Goal: Task Accomplishment & Management: Use online tool/utility

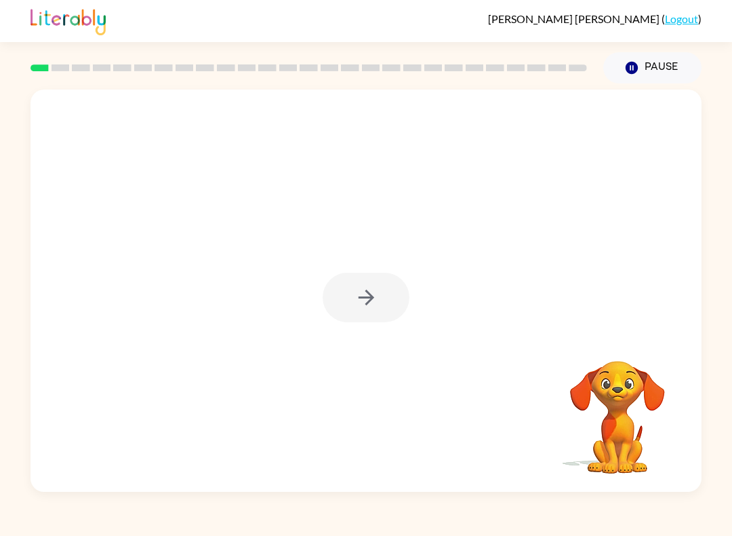
click at [706, 354] on div "Your browser must support playing .mp4 files to use Literably. Please try using…" at bounding box center [366, 287] width 732 height 408
click at [383, 321] on div at bounding box center [366, 298] width 87 height 50
click at [364, 296] on icon "button" at bounding box center [367, 298] width 24 height 24
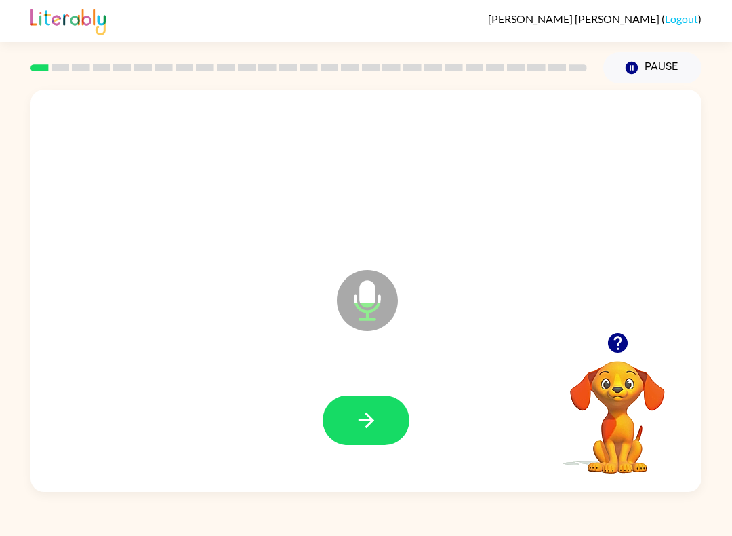
click at [355, 397] on button "button" at bounding box center [366, 420] width 87 height 50
click at [374, 406] on button "button" at bounding box center [366, 420] width 87 height 50
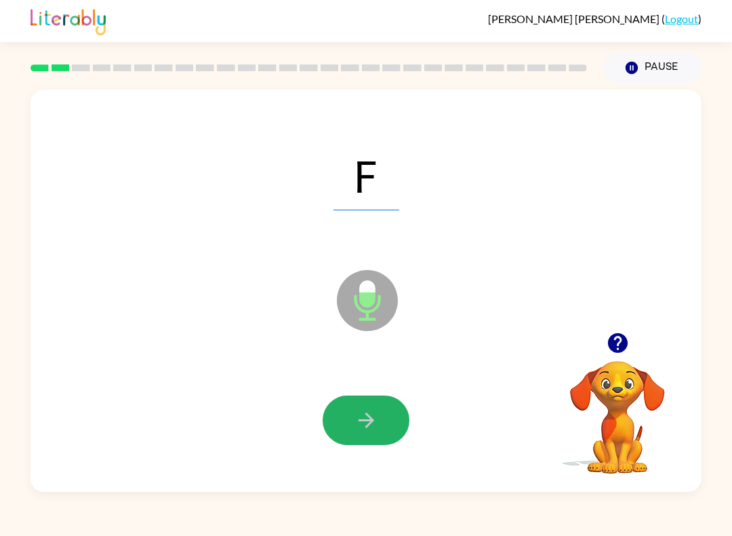
click at [406, 421] on button "button" at bounding box center [366, 420] width 87 height 50
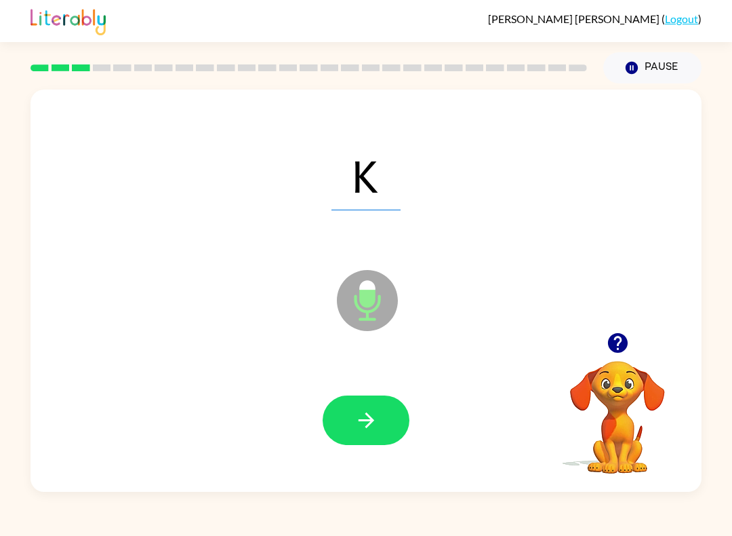
click at [369, 442] on button "button" at bounding box center [366, 420] width 87 height 50
click at [341, 421] on button "button" at bounding box center [366, 420] width 87 height 50
click at [385, 437] on button "button" at bounding box center [366, 420] width 87 height 50
click at [374, 421] on icon "button" at bounding box center [367, 420] width 24 height 24
click at [357, 409] on icon "button" at bounding box center [367, 420] width 24 height 24
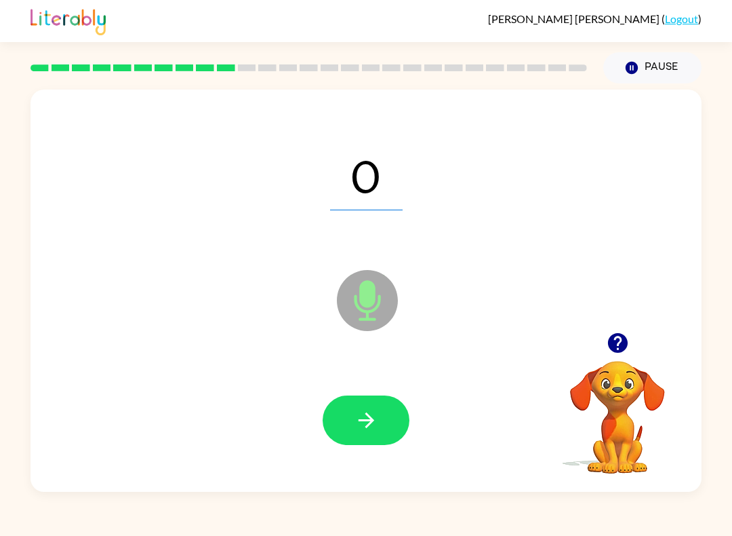
click at [354, 393] on div at bounding box center [366, 420] width 644 height 116
click at [371, 405] on button "button" at bounding box center [366, 420] width 87 height 50
click at [356, 416] on icon "button" at bounding box center [367, 420] width 24 height 24
click at [357, 410] on icon "button" at bounding box center [367, 420] width 24 height 24
click at [363, 418] on icon "button" at bounding box center [367, 420] width 24 height 24
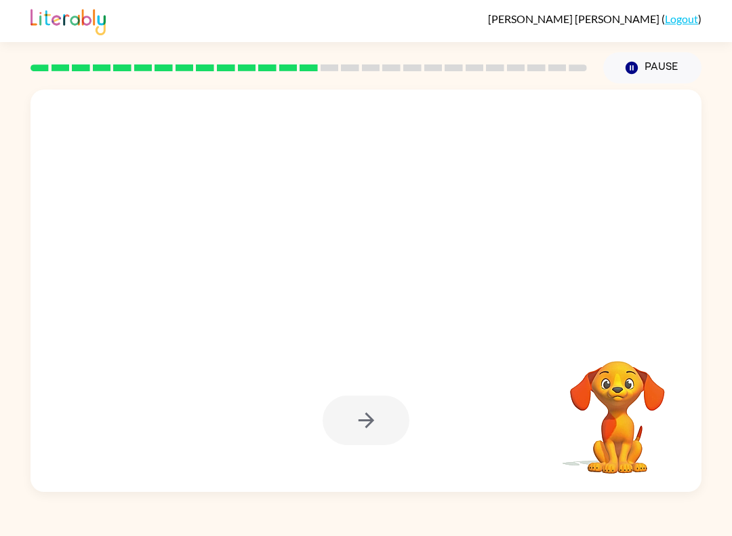
click at [654, 69] on button "Pause Pause" at bounding box center [653, 67] width 98 height 31
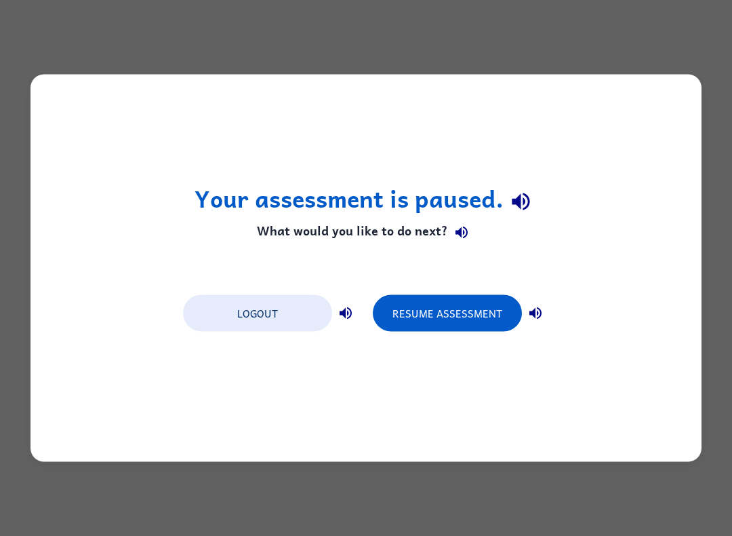
click at [435, 306] on button "Resume Assessment" at bounding box center [447, 313] width 149 height 37
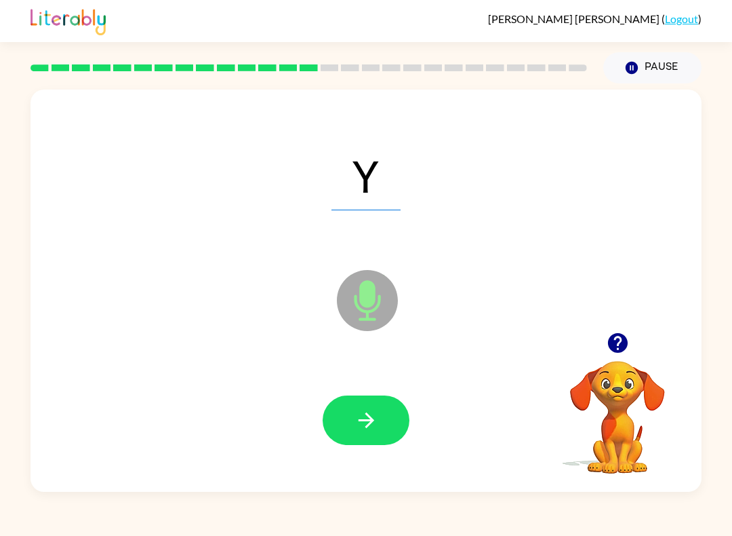
click at [349, 415] on button "button" at bounding box center [366, 420] width 87 height 50
click at [362, 438] on button "button" at bounding box center [366, 420] width 87 height 50
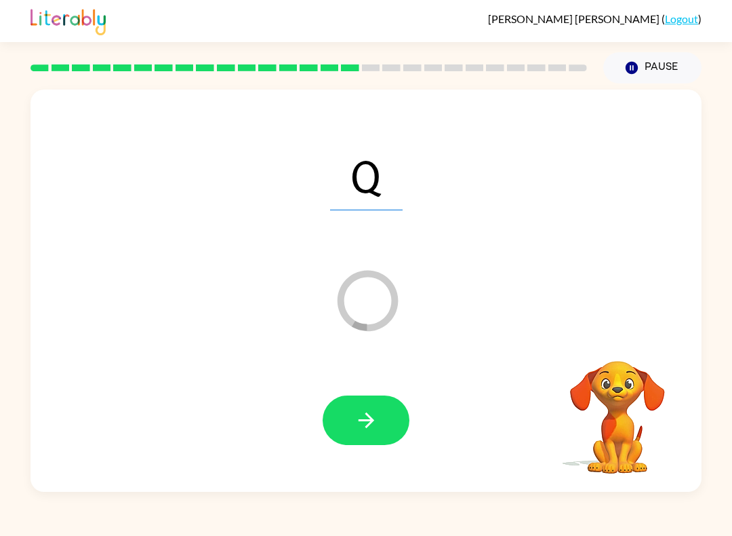
click at [329, 426] on button "button" at bounding box center [366, 420] width 87 height 50
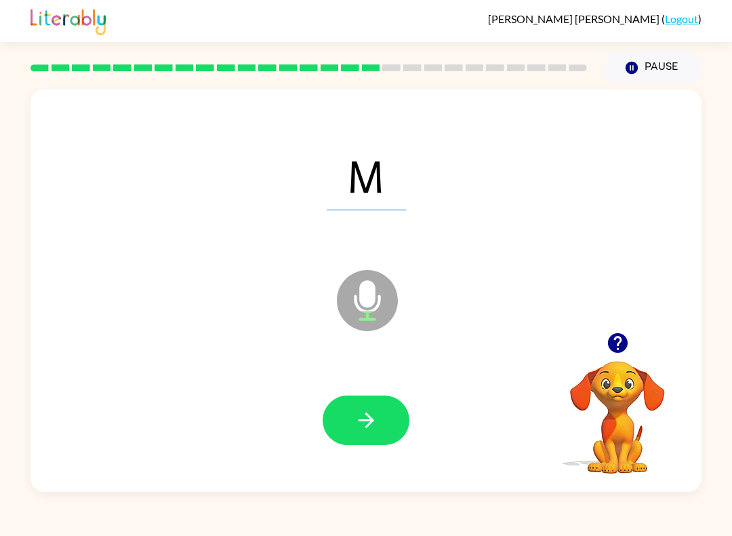
click at [340, 414] on button "button" at bounding box center [366, 420] width 87 height 50
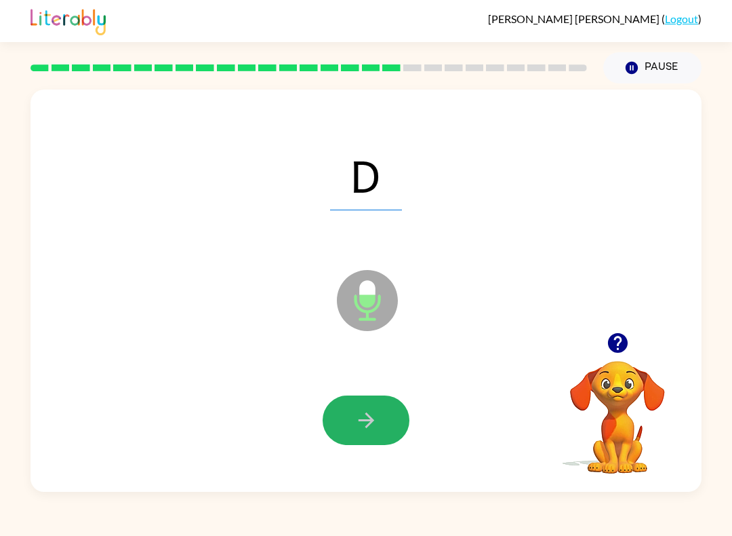
click at [364, 412] on icon "button" at bounding box center [367, 420] width 24 height 24
click at [351, 437] on button "button" at bounding box center [366, 420] width 87 height 50
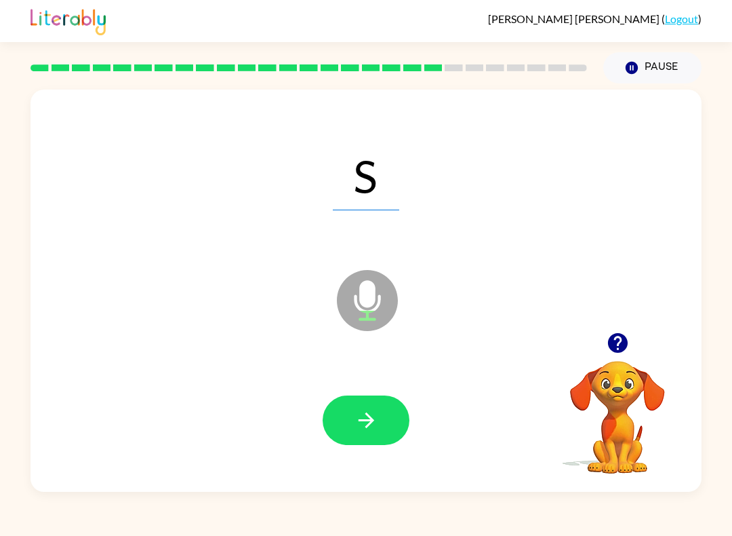
click at [373, 417] on icon "button" at bounding box center [367, 420] width 24 height 24
click at [364, 393] on div at bounding box center [366, 420] width 644 height 116
click at [375, 418] on icon "button" at bounding box center [367, 420] width 24 height 24
click at [366, 421] on icon "button" at bounding box center [366, 420] width 16 height 16
click at [331, 411] on button "button" at bounding box center [366, 420] width 87 height 50
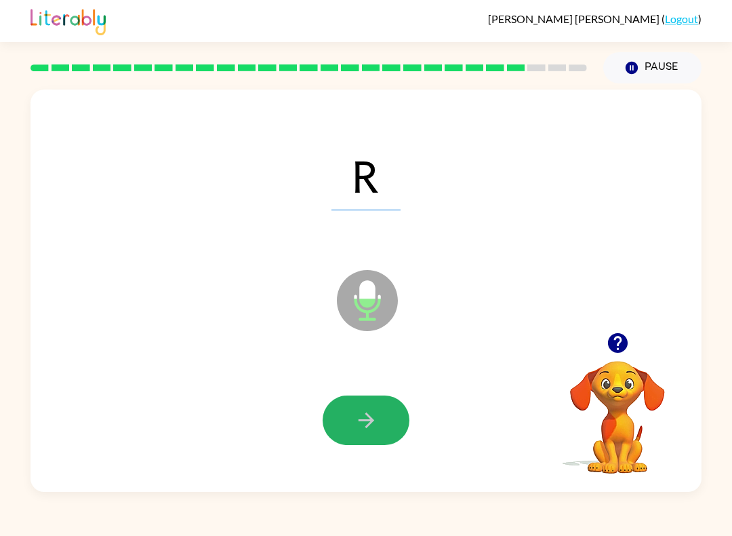
click at [386, 425] on button "button" at bounding box center [366, 420] width 87 height 50
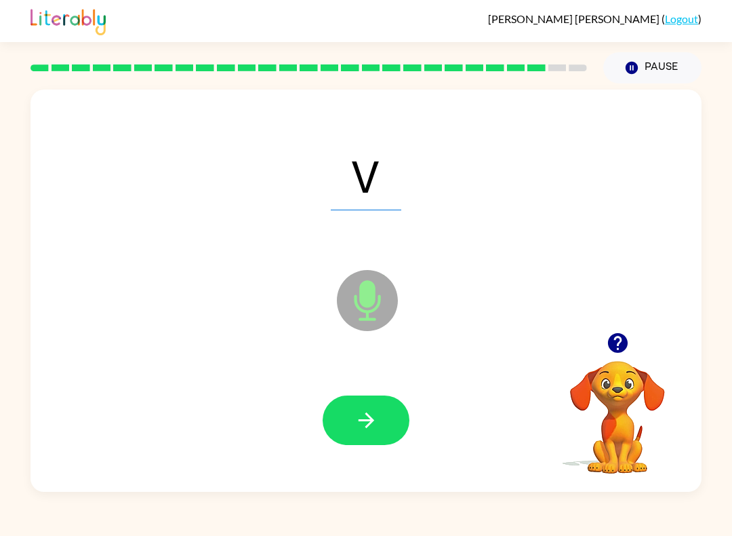
click at [345, 420] on button "button" at bounding box center [366, 420] width 87 height 50
click at [377, 430] on icon "button" at bounding box center [367, 420] width 24 height 24
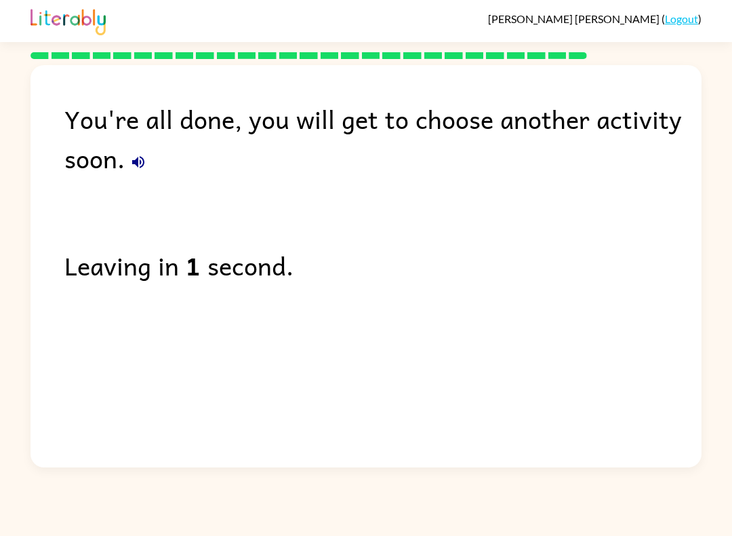
click at [678, 14] on link "Logout" at bounding box center [681, 18] width 33 height 13
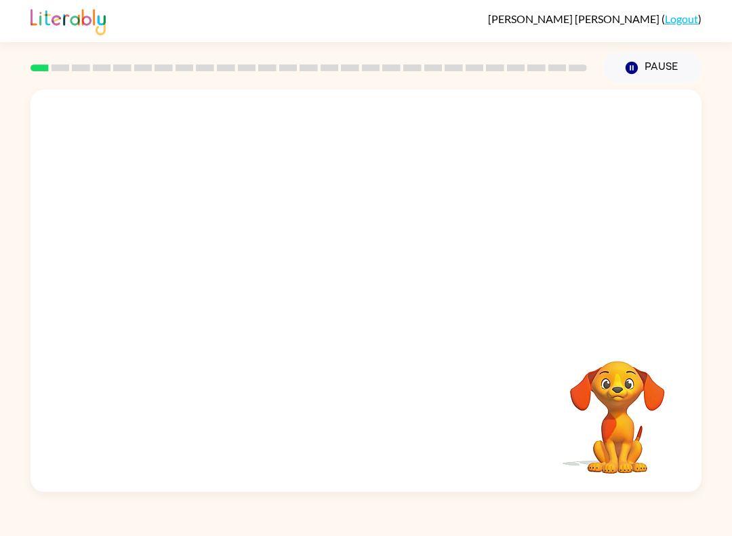
click at [655, 64] on button "Pause Pause" at bounding box center [653, 67] width 98 height 31
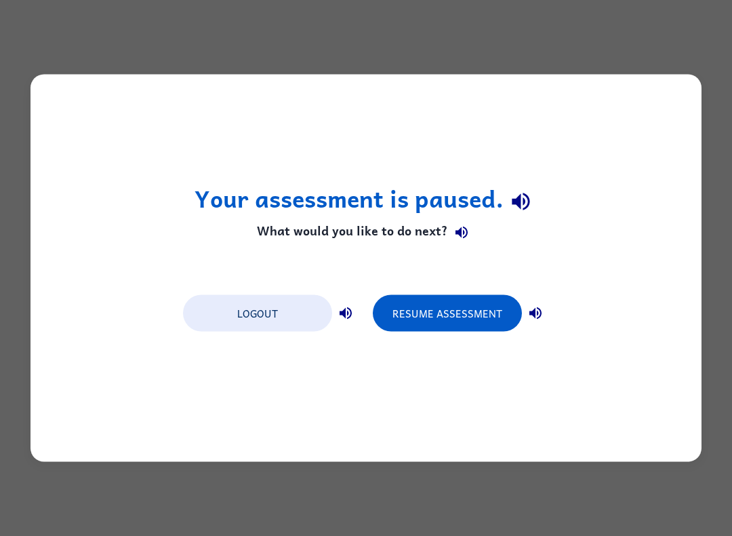
click at [423, 317] on button "Resume Assessment" at bounding box center [447, 313] width 149 height 37
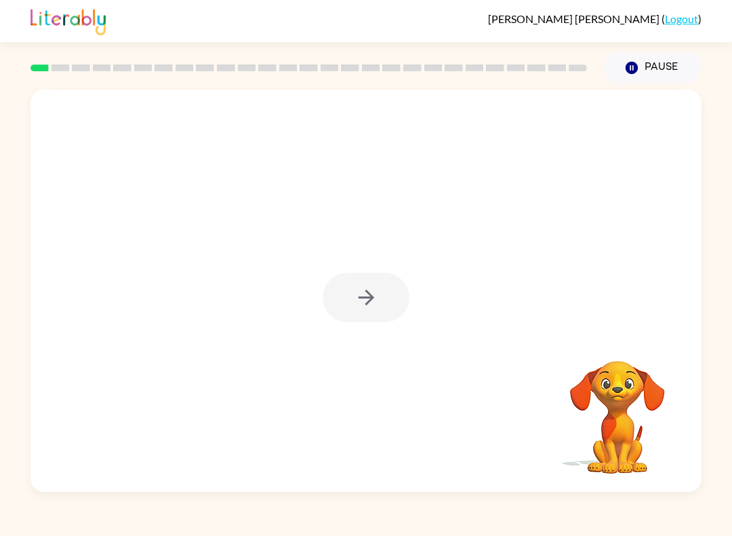
click at [650, 58] on button "Pause Pause" at bounding box center [653, 67] width 98 height 31
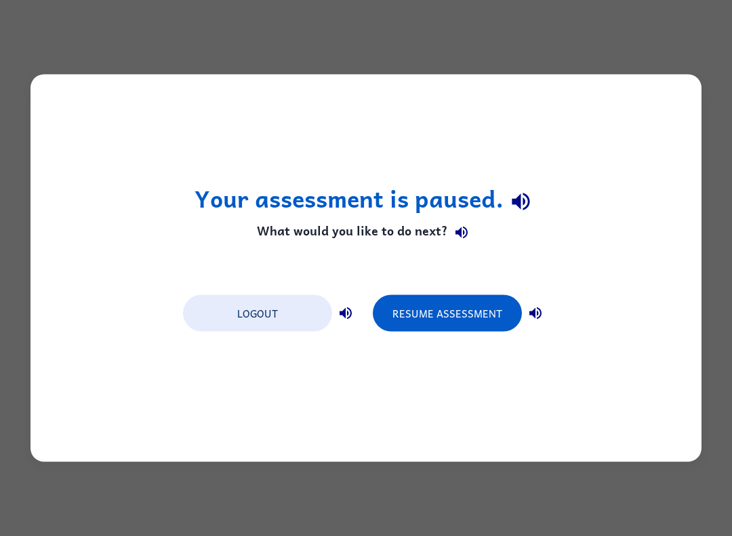
click at [435, 300] on button "Resume Assessment" at bounding box center [447, 313] width 149 height 37
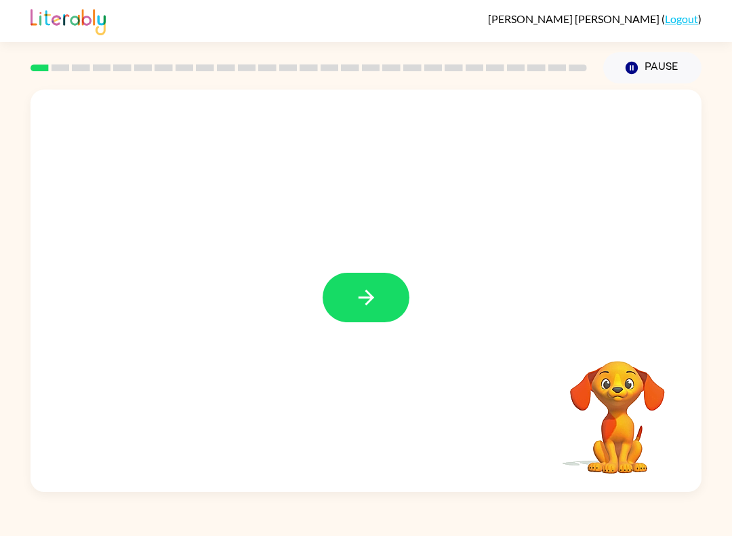
click at [386, 307] on button "button" at bounding box center [366, 298] width 87 height 50
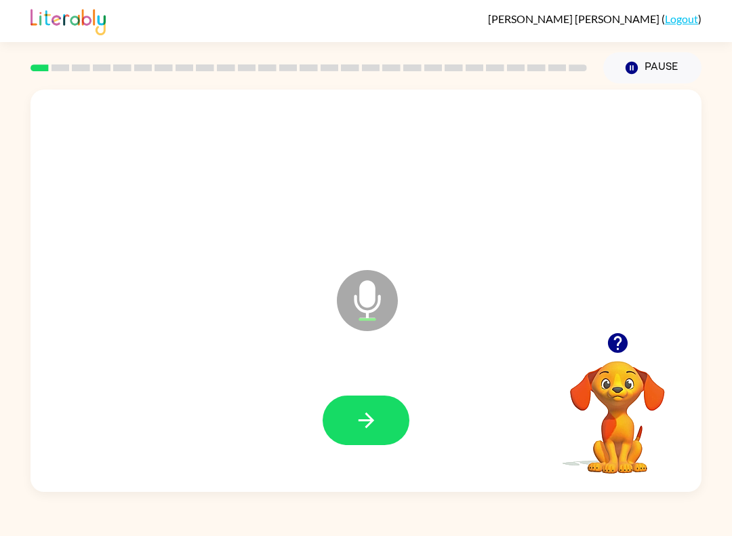
click at [389, 417] on button "button" at bounding box center [366, 420] width 87 height 50
click at [380, 428] on button "button" at bounding box center [366, 420] width 87 height 50
click at [374, 425] on icon "button" at bounding box center [367, 420] width 24 height 24
click at [729, 258] on div "K Microphone The Microphone is here when it is your turn to talk Your browser m…" at bounding box center [366, 287] width 732 height 408
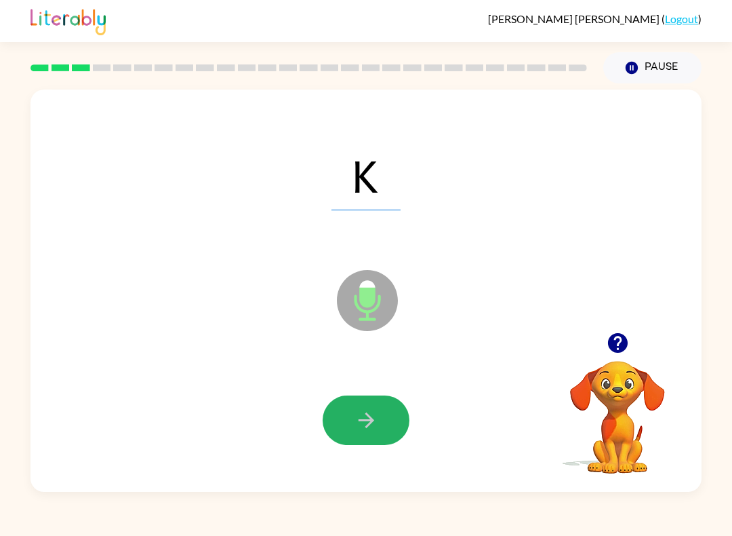
click at [383, 425] on button "button" at bounding box center [366, 420] width 87 height 50
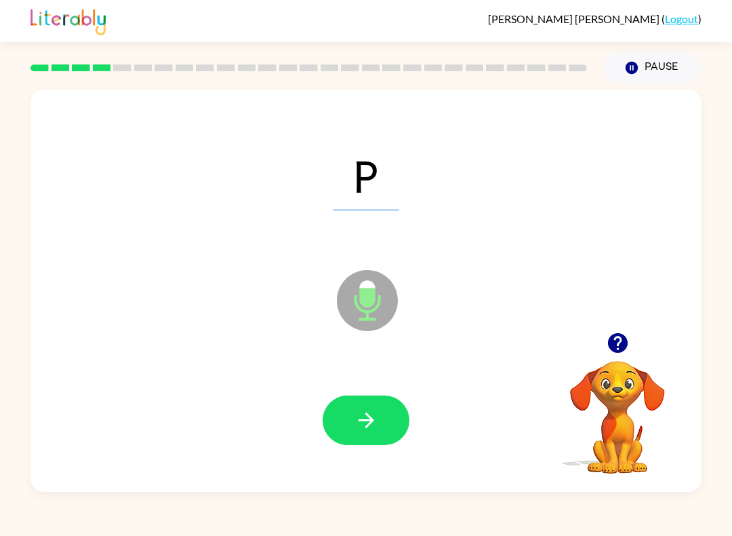
click at [376, 426] on icon "button" at bounding box center [367, 420] width 24 height 24
click at [393, 403] on button "button" at bounding box center [366, 420] width 87 height 50
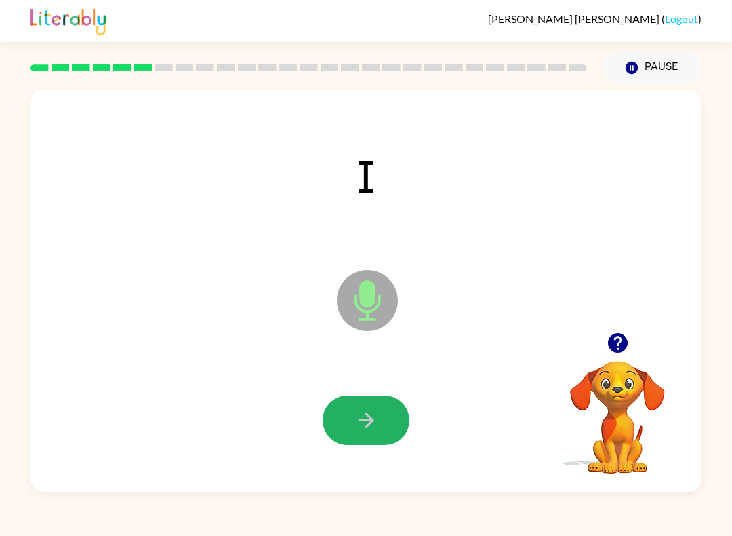
click at [368, 423] on icon "button" at bounding box center [367, 420] width 24 height 24
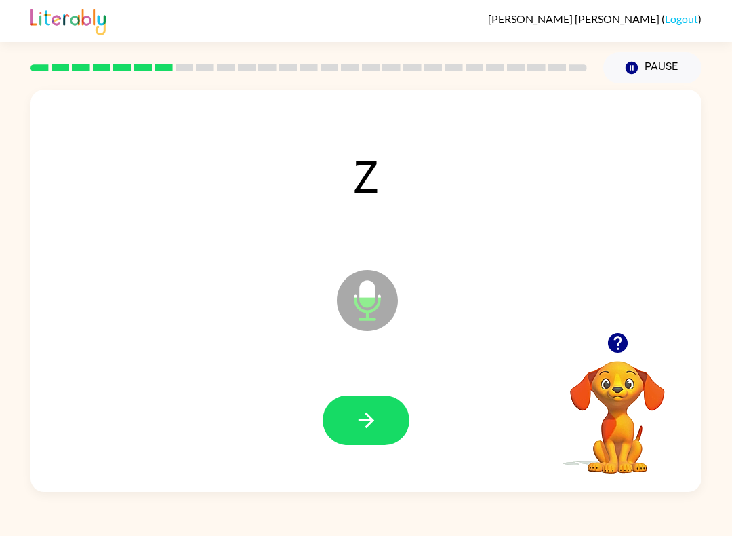
click at [343, 433] on button "button" at bounding box center [366, 420] width 87 height 50
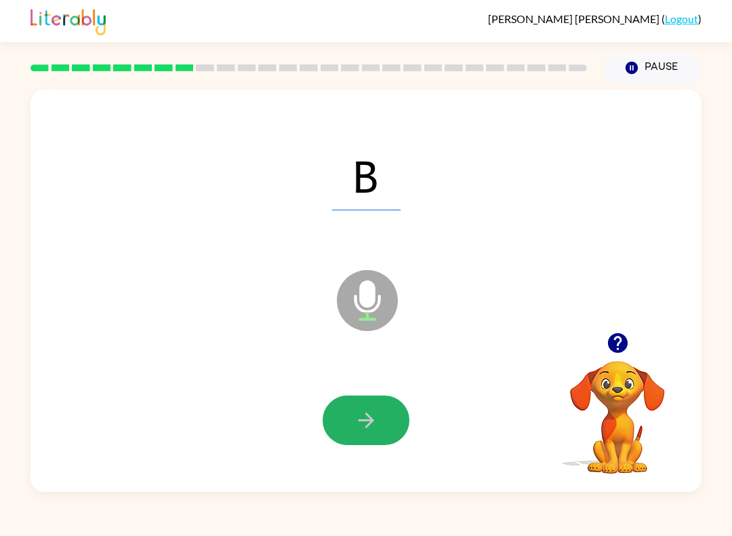
click at [383, 434] on button "button" at bounding box center [366, 420] width 87 height 50
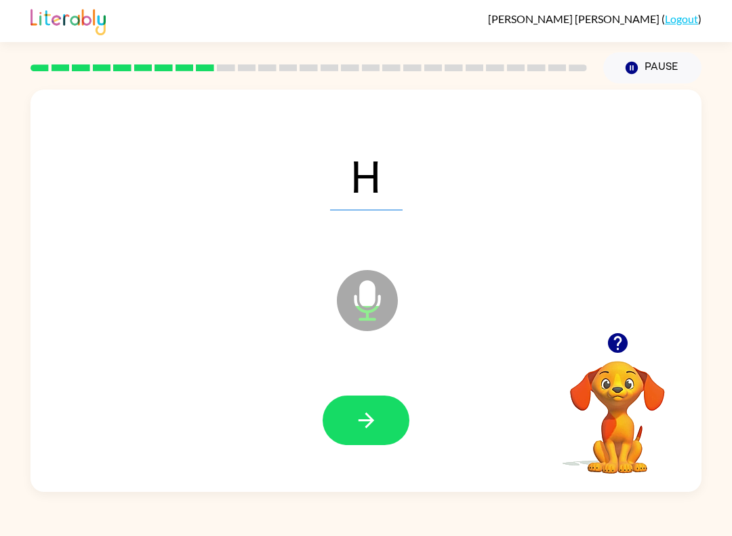
click at [374, 408] on button "button" at bounding box center [366, 420] width 87 height 50
click at [385, 401] on button "button" at bounding box center [366, 420] width 87 height 50
click at [375, 422] on icon "button" at bounding box center [367, 420] width 24 height 24
click at [389, 424] on button "button" at bounding box center [366, 420] width 87 height 50
click at [358, 416] on icon "button" at bounding box center [367, 420] width 24 height 24
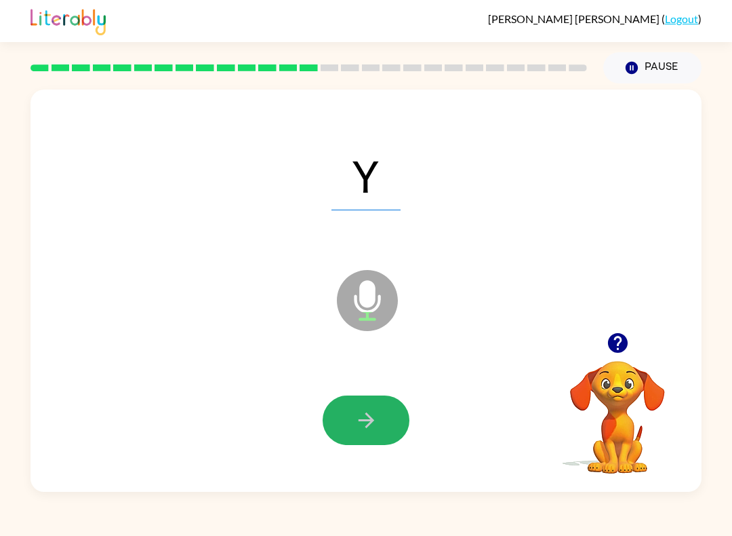
click at [389, 418] on button "button" at bounding box center [366, 420] width 87 height 50
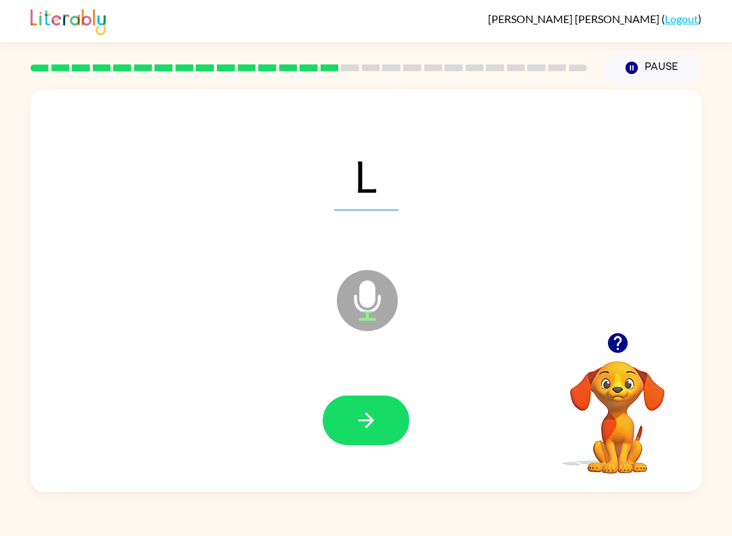
click at [380, 420] on button "button" at bounding box center [366, 420] width 87 height 50
click at [373, 439] on button "button" at bounding box center [366, 420] width 87 height 50
click at [373, 417] on icon "button" at bounding box center [367, 420] width 24 height 24
click at [372, 422] on icon "button" at bounding box center [366, 420] width 16 height 16
click at [361, 408] on button "button" at bounding box center [366, 420] width 87 height 50
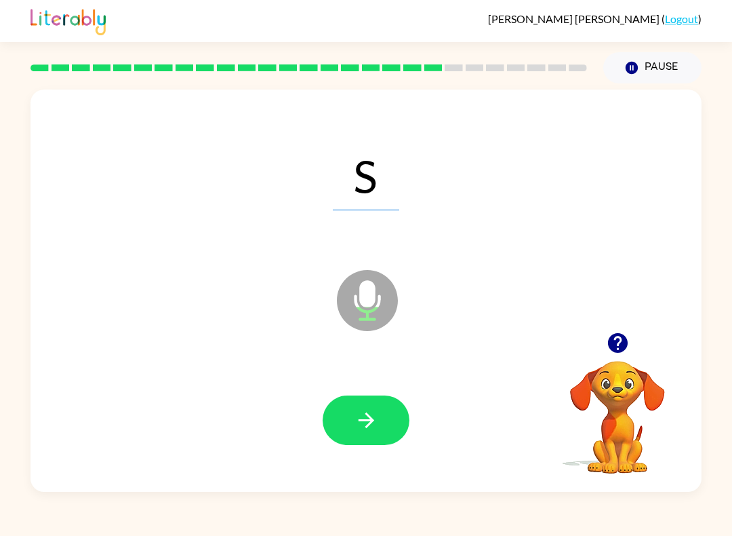
click at [369, 424] on icon "button" at bounding box center [366, 420] width 16 height 16
click at [372, 412] on icon "button" at bounding box center [367, 420] width 24 height 24
click at [374, 416] on icon "button" at bounding box center [367, 420] width 24 height 24
click at [377, 408] on button "button" at bounding box center [366, 420] width 87 height 50
click at [393, 374] on div at bounding box center [366, 420] width 644 height 116
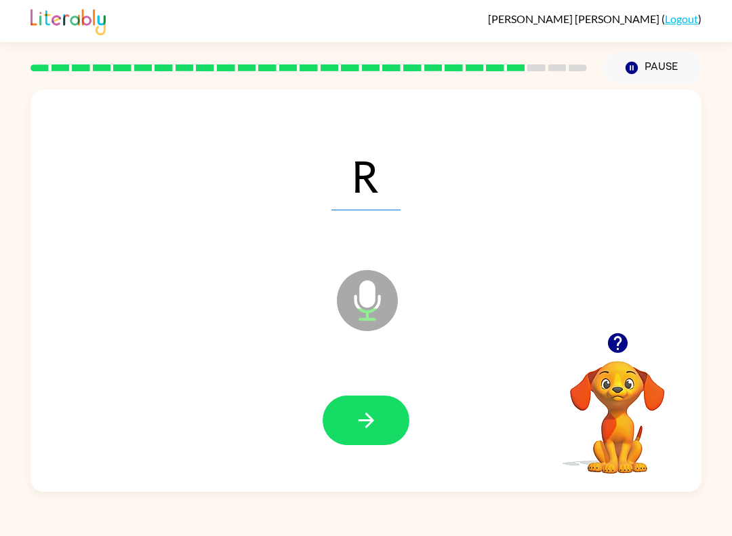
click at [384, 410] on button "button" at bounding box center [366, 420] width 87 height 50
click at [389, 424] on button "button" at bounding box center [366, 420] width 87 height 50
click at [376, 435] on button "button" at bounding box center [366, 420] width 87 height 50
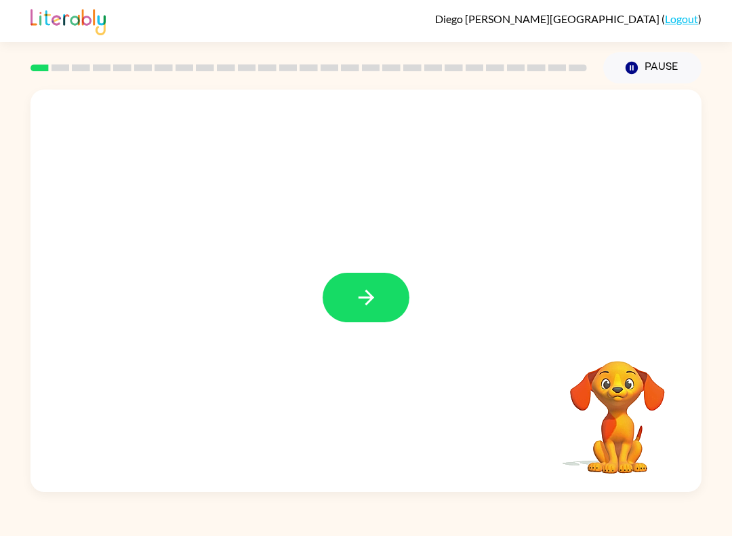
click at [393, 298] on button "button" at bounding box center [366, 298] width 87 height 50
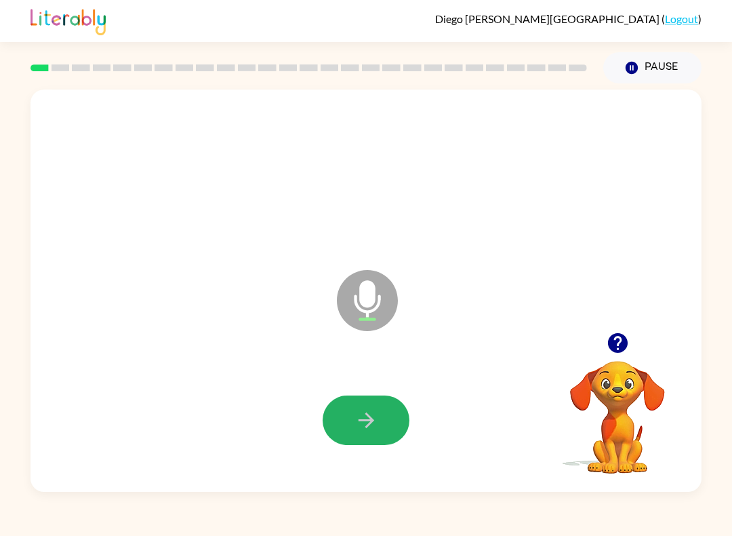
click at [404, 412] on button "button" at bounding box center [366, 420] width 87 height 50
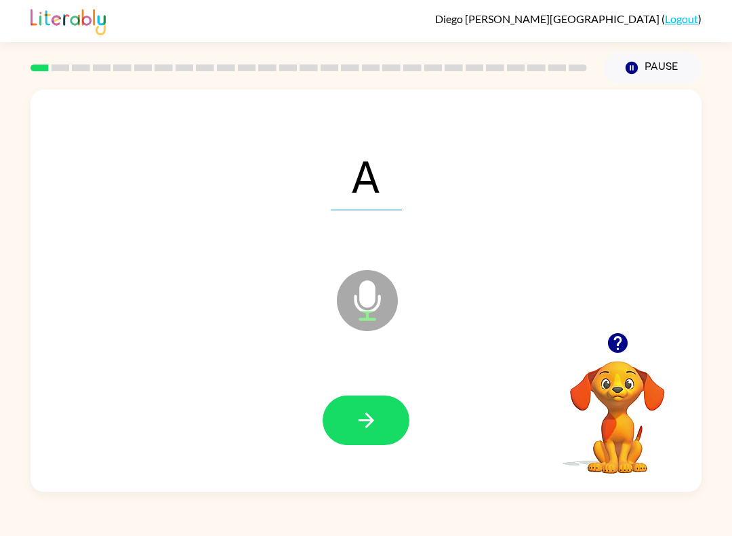
click at [380, 418] on button "button" at bounding box center [366, 420] width 87 height 50
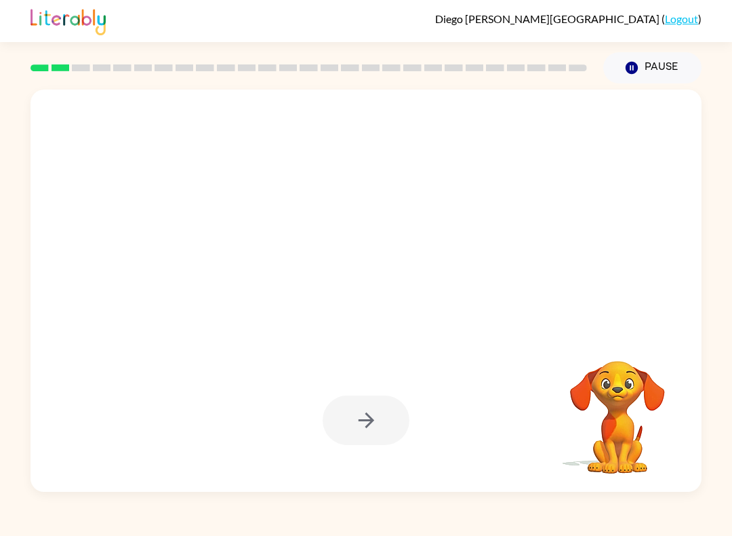
click at [640, 61] on icon "Pause" at bounding box center [632, 67] width 15 height 15
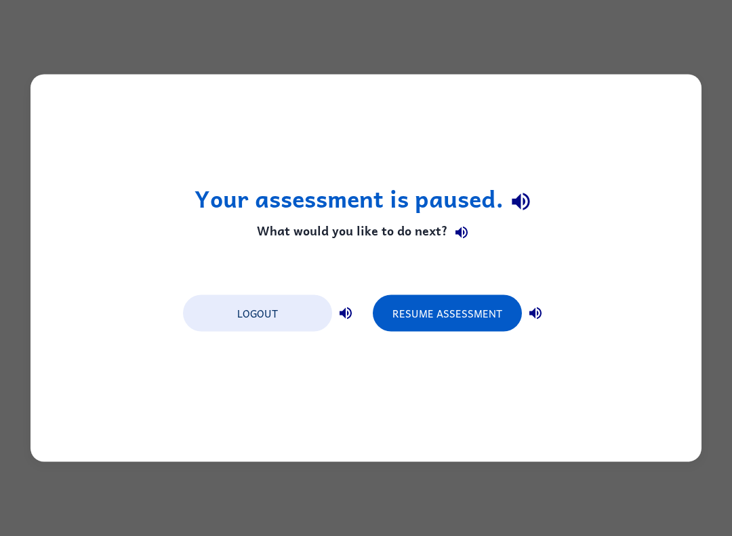
click at [456, 299] on button "Resume Assessment" at bounding box center [447, 313] width 149 height 37
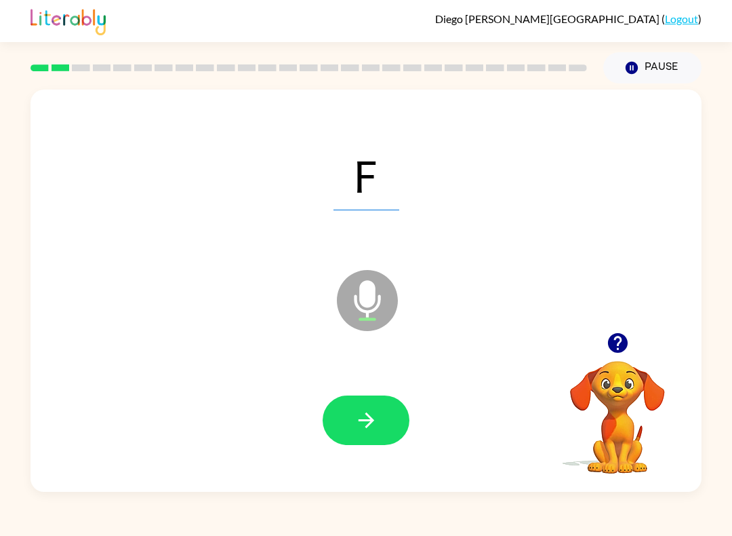
click at [377, 422] on icon "button" at bounding box center [367, 420] width 24 height 24
click at [380, 415] on button "button" at bounding box center [366, 420] width 87 height 50
click at [389, 414] on button "button" at bounding box center [366, 420] width 87 height 50
click at [374, 423] on icon "button" at bounding box center [367, 420] width 24 height 24
click at [400, 434] on button "button" at bounding box center [366, 420] width 87 height 50
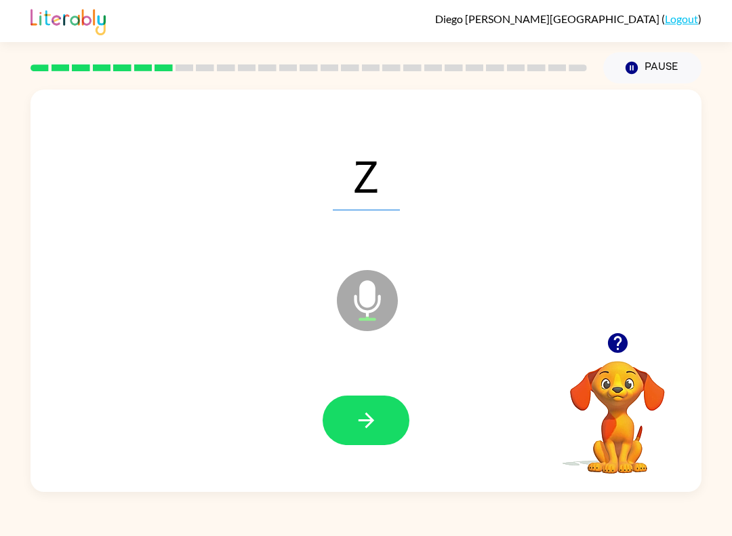
click at [392, 403] on button "button" at bounding box center [366, 420] width 87 height 50
click at [385, 417] on button "button" at bounding box center [366, 420] width 87 height 50
click at [362, 402] on button "button" at bounding box center [366, 420] width 87 height 50
click at [379, 423] on button "button" at bounding box center [366, 420] width 87 height 50
click at [404, 402] on div at bounding box center [366, 420] width 87 height 50
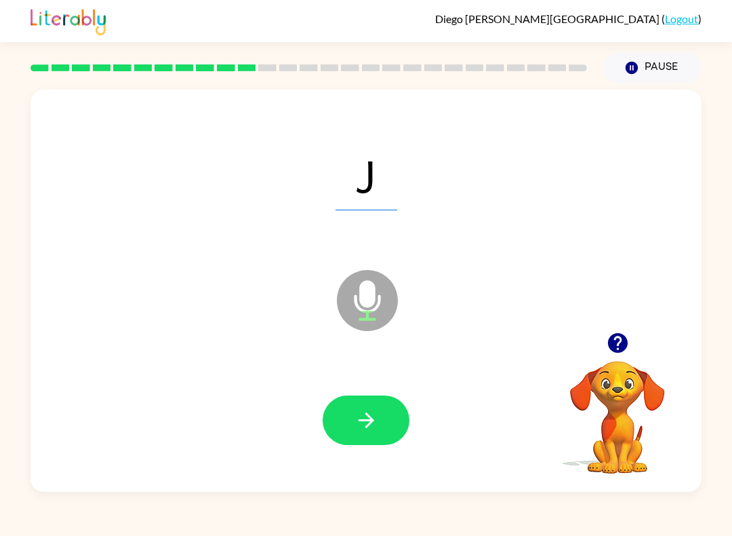
click at [375, 409] on icon "button" at bounding box center [367, 420] width 24 height 24
click at [374, 416] on icon "button" at bounding box center [367, 420] width 24 height 24
click at [362, 389] on div at bounding box center [366, 420] width 644 height 116
click at [381, 422] on button "button" at bounding box center [366, 420] width 87 height 50
click at [376, 413] on icon "button" at bounding box center [367, 420] width 24 height 24
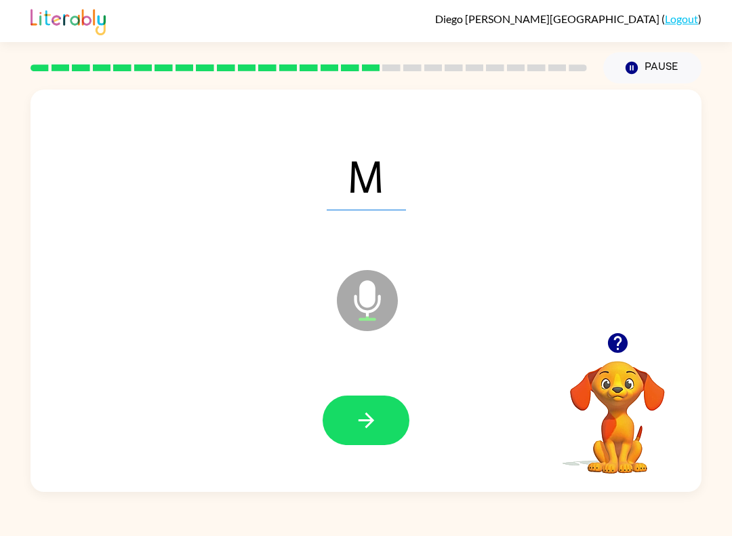
click at [392, 420] on button "button" at bounding box center [366, 420] width 87 height 50
click at [371, 423] on icon "button" at bounding box center [366, 420] width 16 height 16
click at [365, 421] on icon "button" at bounding box center [366, 420] width 16 height 16
click at [376, 403] on button "button" at bounding box center [366, 420] width 87 height 50
click at [400, 424] on button "button" at bounding box center [366, 420] width 87 height 50
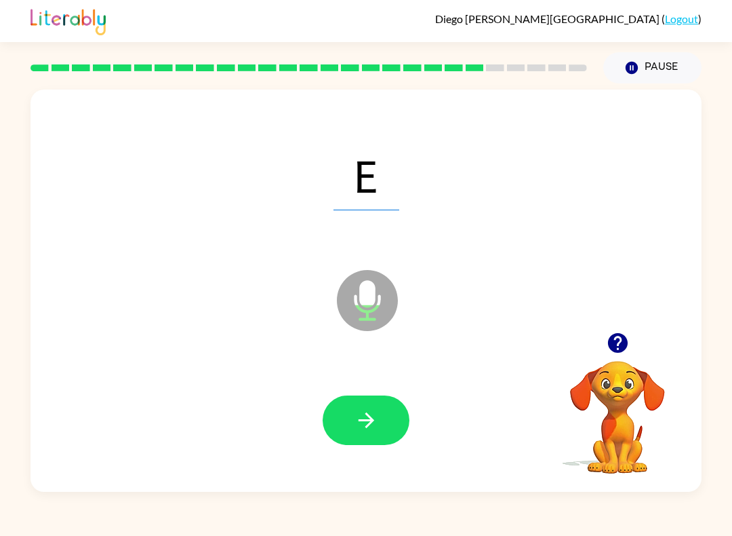
click at [377, 423] on icon "button" at bounding box center [367, 420] width 24 height 24
click at [389, 443] on button "button" at bounding box center [366, 420] width 87 height 50
click at [375, 410] on icon "button" at bounding box center [367, 420] width 24 height 24
click at [364, 402] on button "button" at bounding box center [366, 420] width 87 height 50
